Goal: Navigation & Orientation: Understand site structure

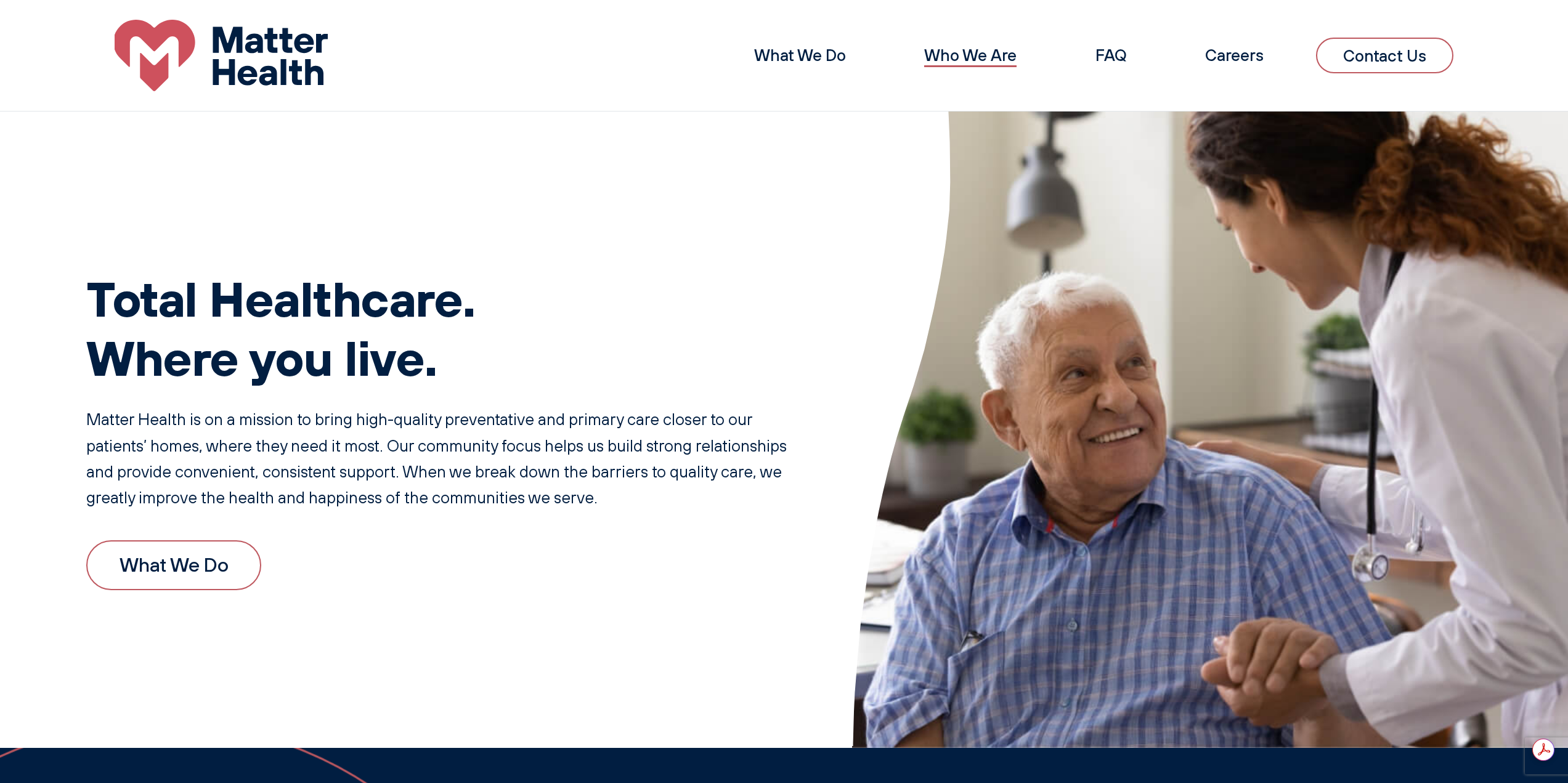
click at [957, 50] on link "Who We Are" at bounding box center [970, 55] width 92 height 20
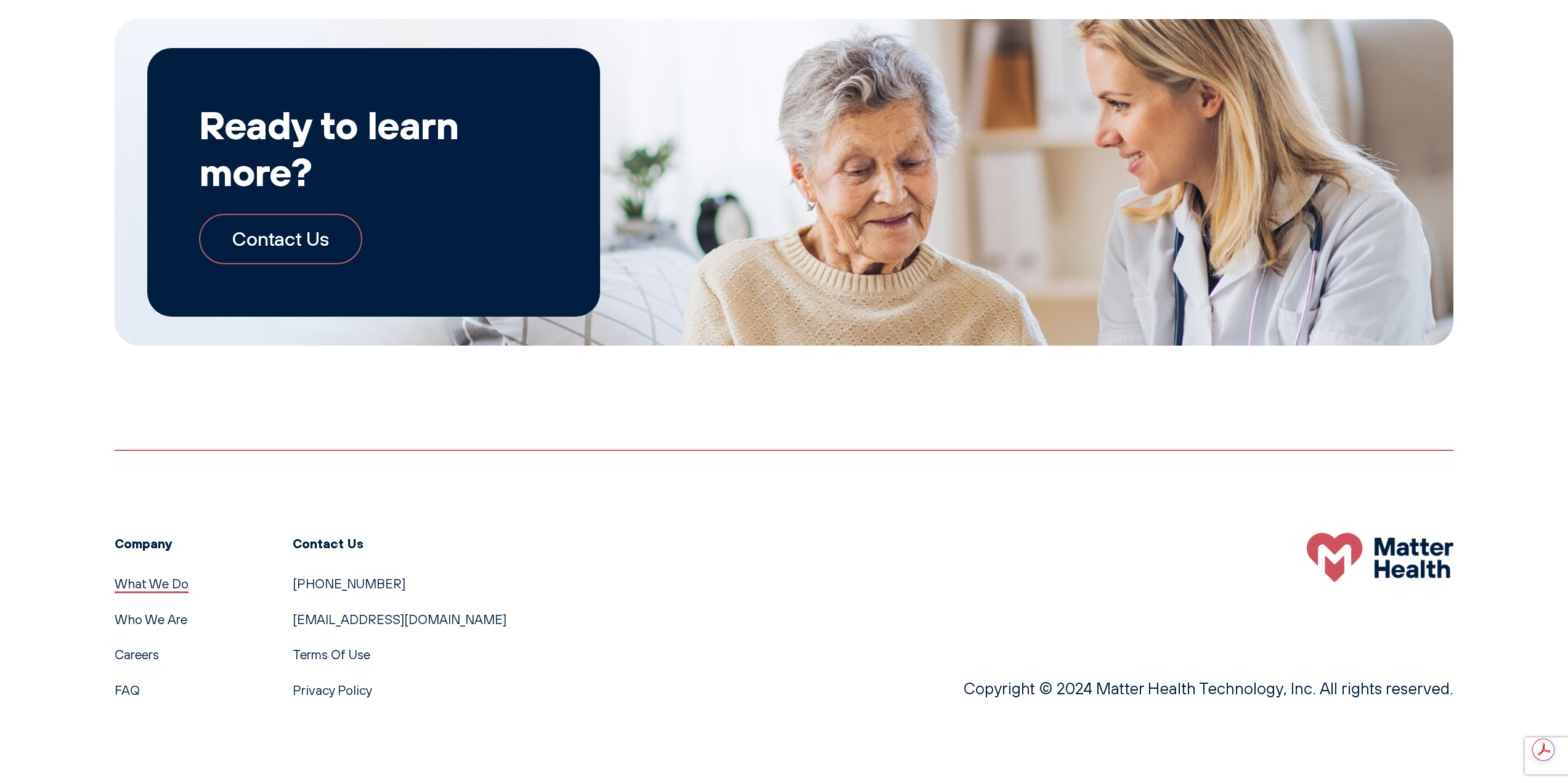
click at [167, 586] on link "What We Do" at bounding box center [151, 583] width 74 height 16
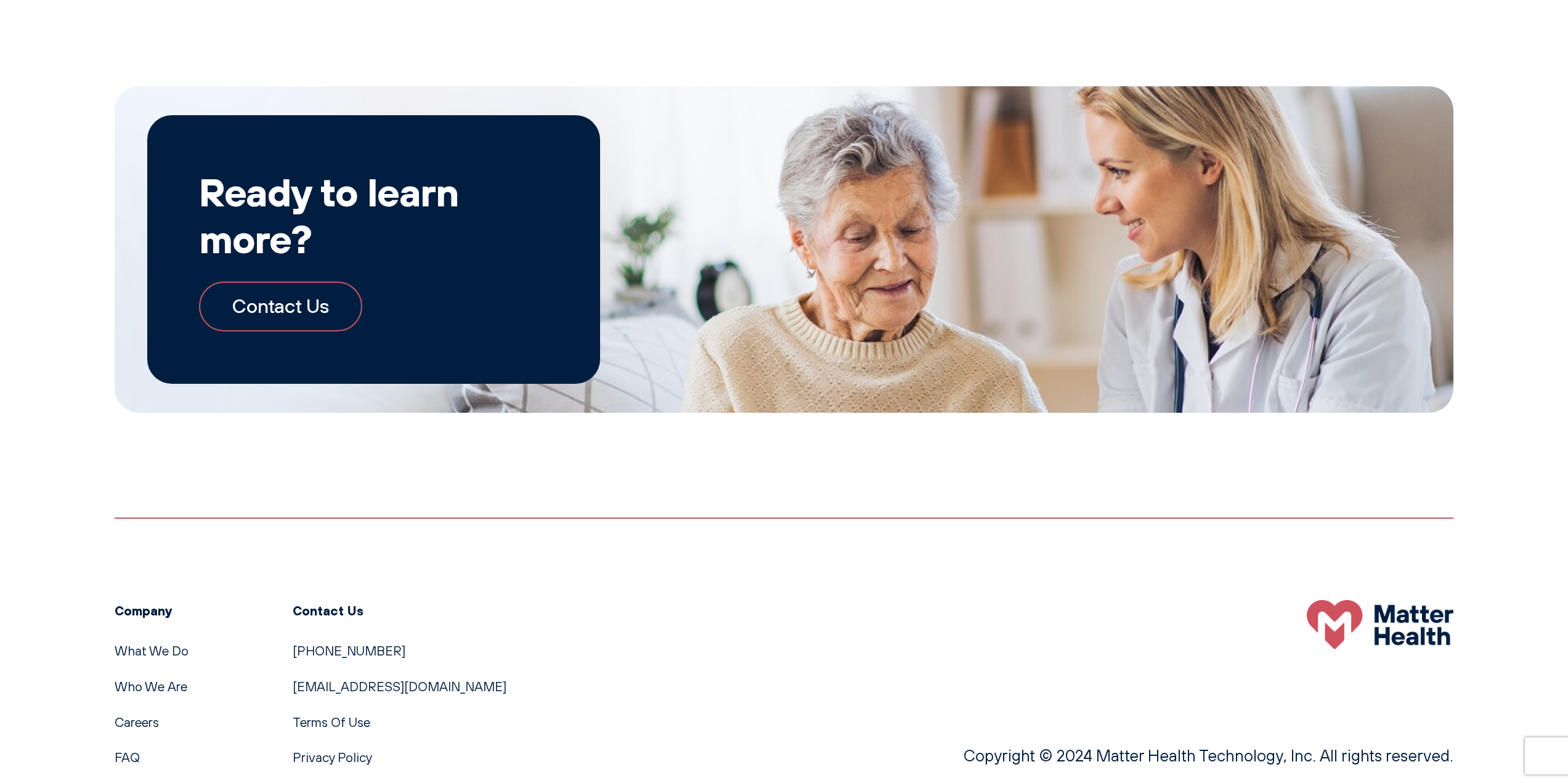
scroll to position [1813, 0]
